Goal: Task Accomplishment & Management: Manage account settings

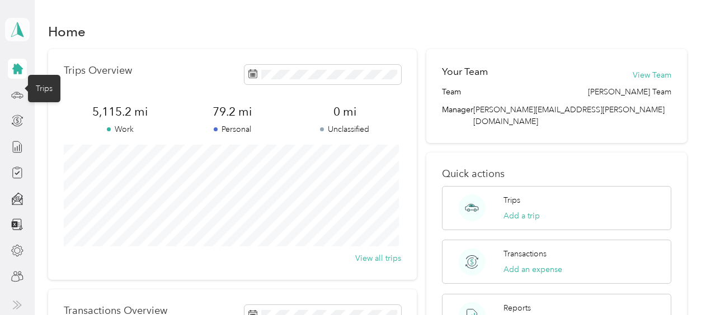
click at [18, 29] on polygon at bounding box center [20, 29] width 6 height 15
click at [32, 94] on div "Team dashboard" at bounding box center [45, 92] width 60 height 12
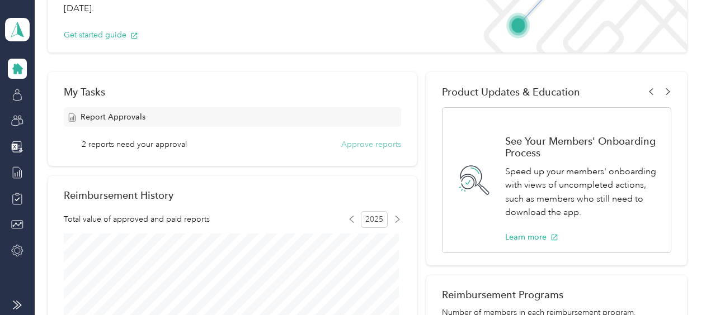
click at [356, 140] on button "Approve reports" at bounding box center [371, 145] width 60 height 12
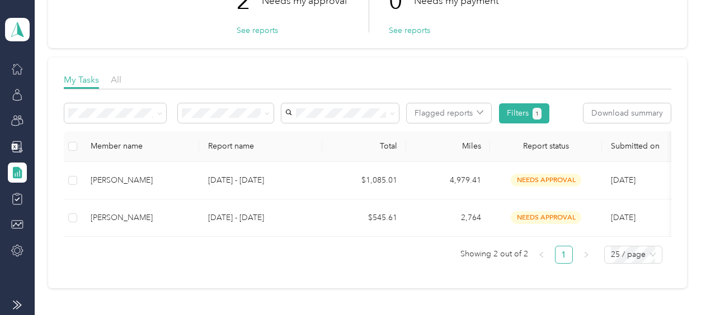
scroll to position [112, 0]
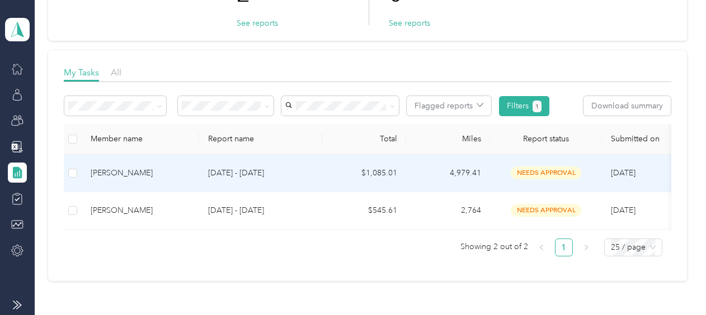
click at [311, 169] on p "[DATE] - [DATE]" at bounding box center [260, 173] width 105 height 12
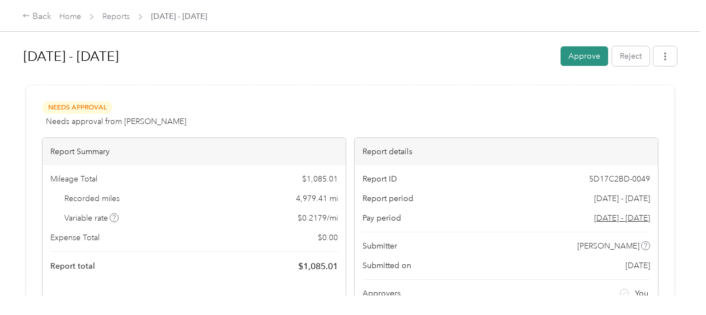
click at [568, 51] on button "Approve" at bounding box center [584, 56] width 48 height 20
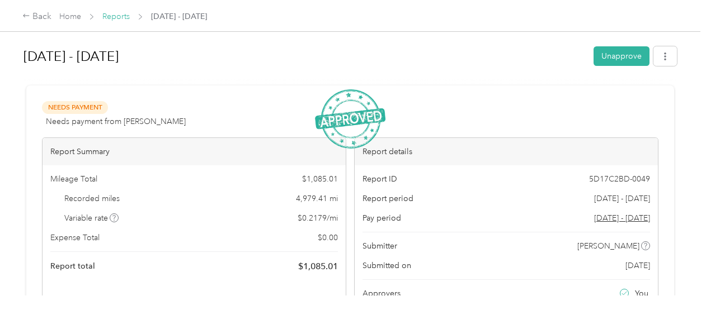
click at [127, 16] on link "Reports" at bounding box center [115, 17] width 27 height 10
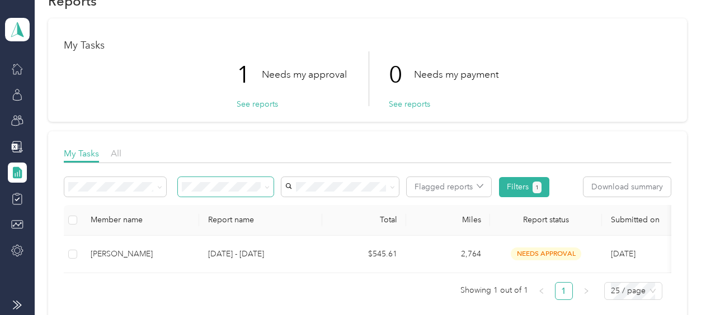
scroll to position [56, 0]
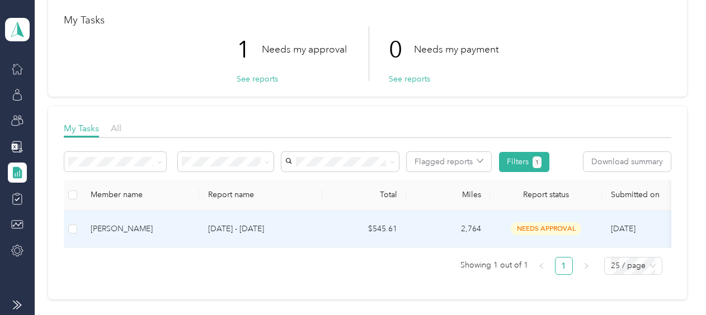
click at [244, 221] on td "[DATE] - [DATE]" at bounding box center [260, 229] width 123 height 37
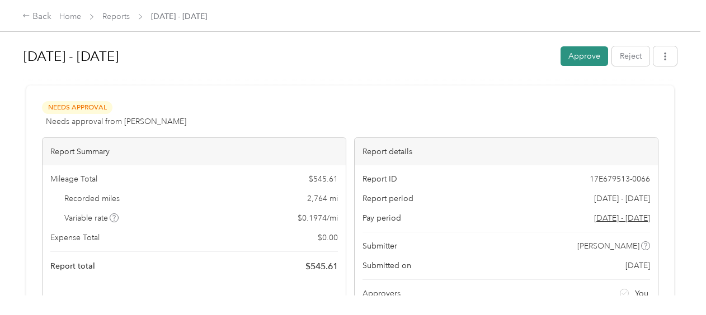
click at [578, 54] on button "Approve" at bounding box center [584, 56] width 48 height 20
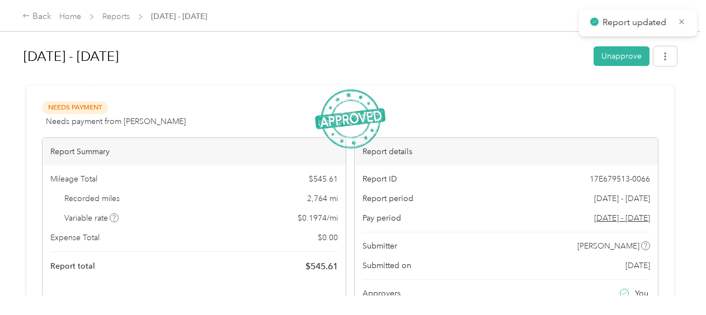
click at [97, 17] on div "Home Reports [DATE] - [DATE]" at bounding box center [133, 17] width 148 height 12
click at [117, 17] on link "Reports" at bounding box center [115, 17] width 27 height 10
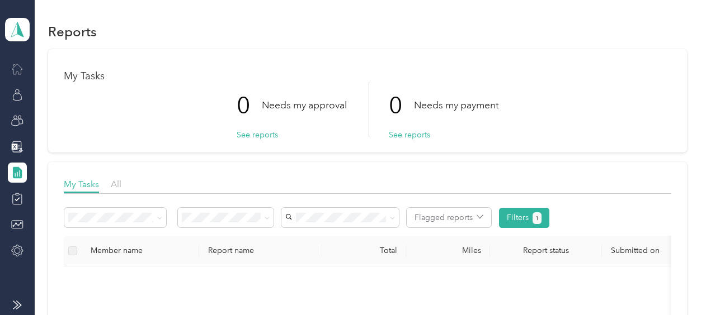
click at [15, 71] on icon at bounding box center [17, 69] width 12 height 12
